Goal: Check status

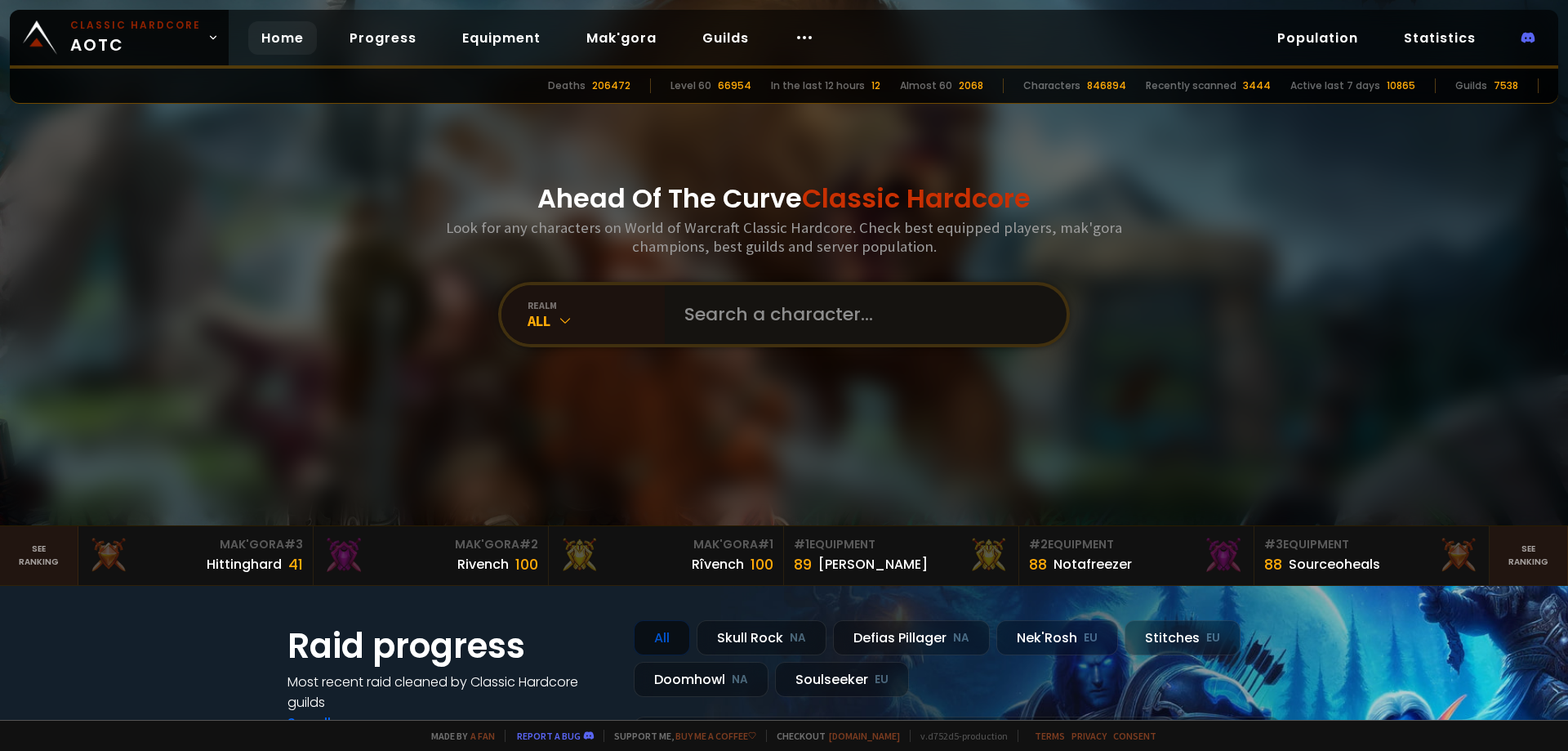
click at [766, 312] on input "text" at bounding box center [861, 314] width 372 height 59
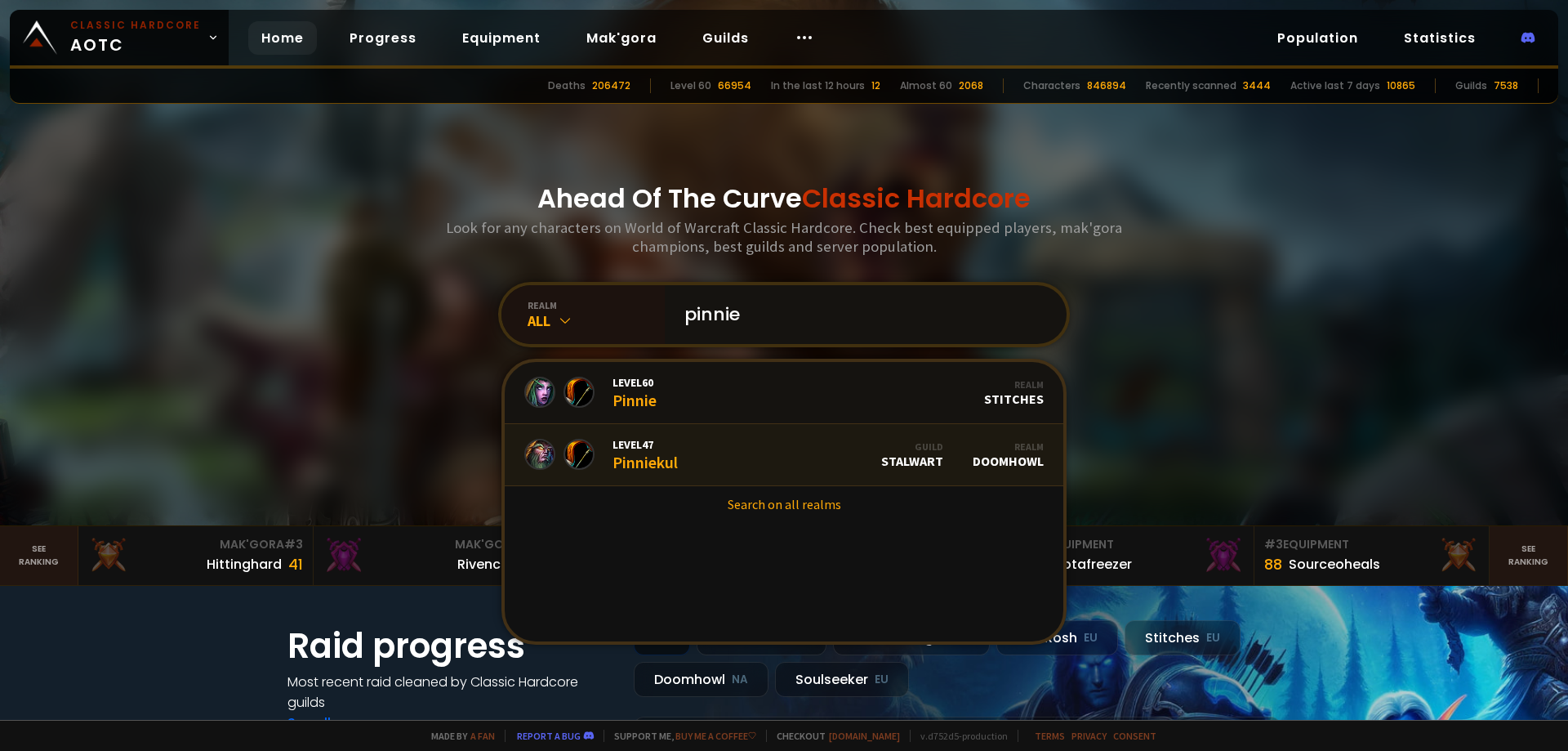
type input "pinnie"
click at [733, 447] on link "Level 47 Pinniekul Guild Stalwart Realm Doomhowl" at bounding box center [783, 454] width 558 height 62
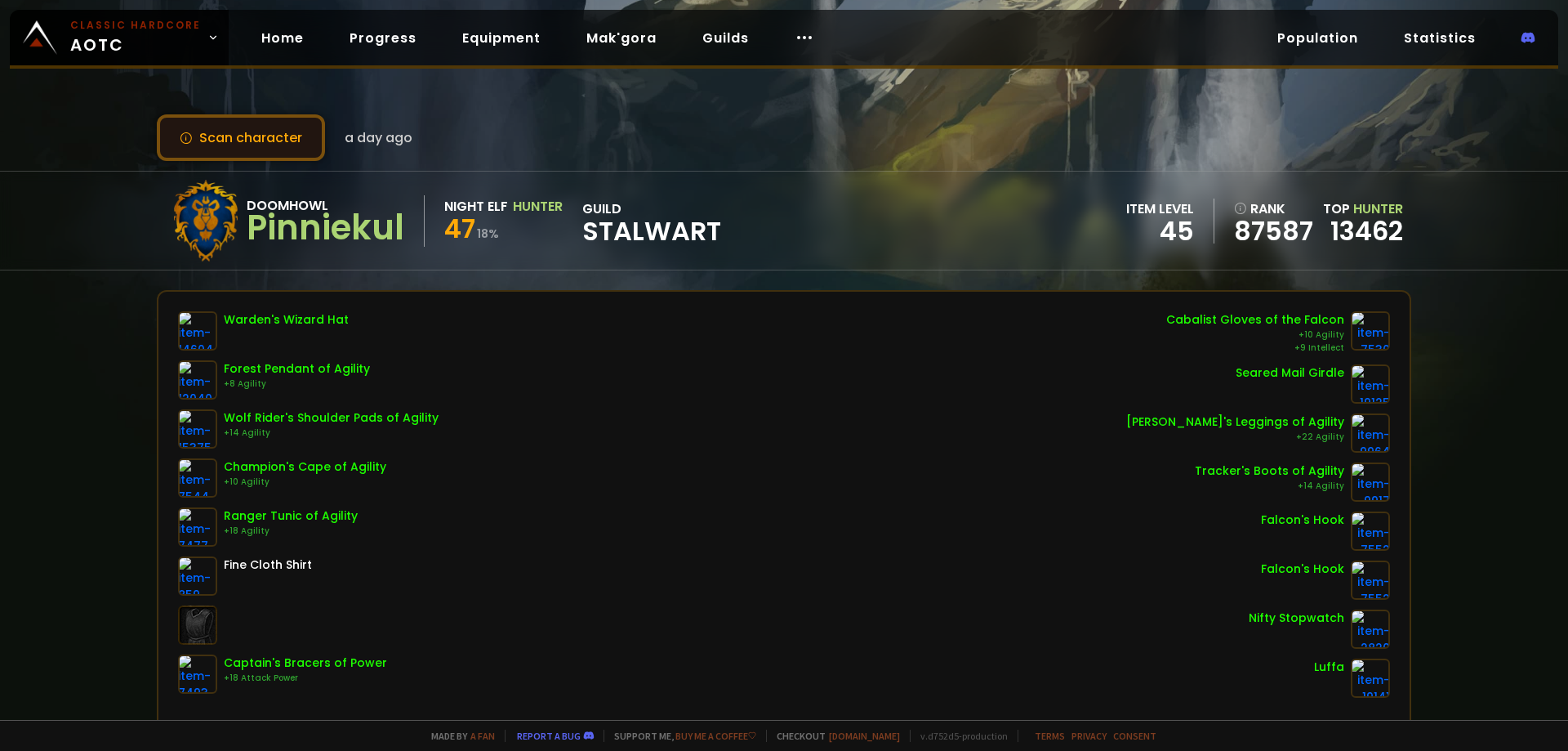
click at [228, 139] on button "Scan character" at bounding box center [240, 137] width 168 height 46
click at [250, 145] on button "Scan character" at bounding box center [240, 137] width 168 height 46
